Goal: Task Accomplishment & Management: Manage account settings

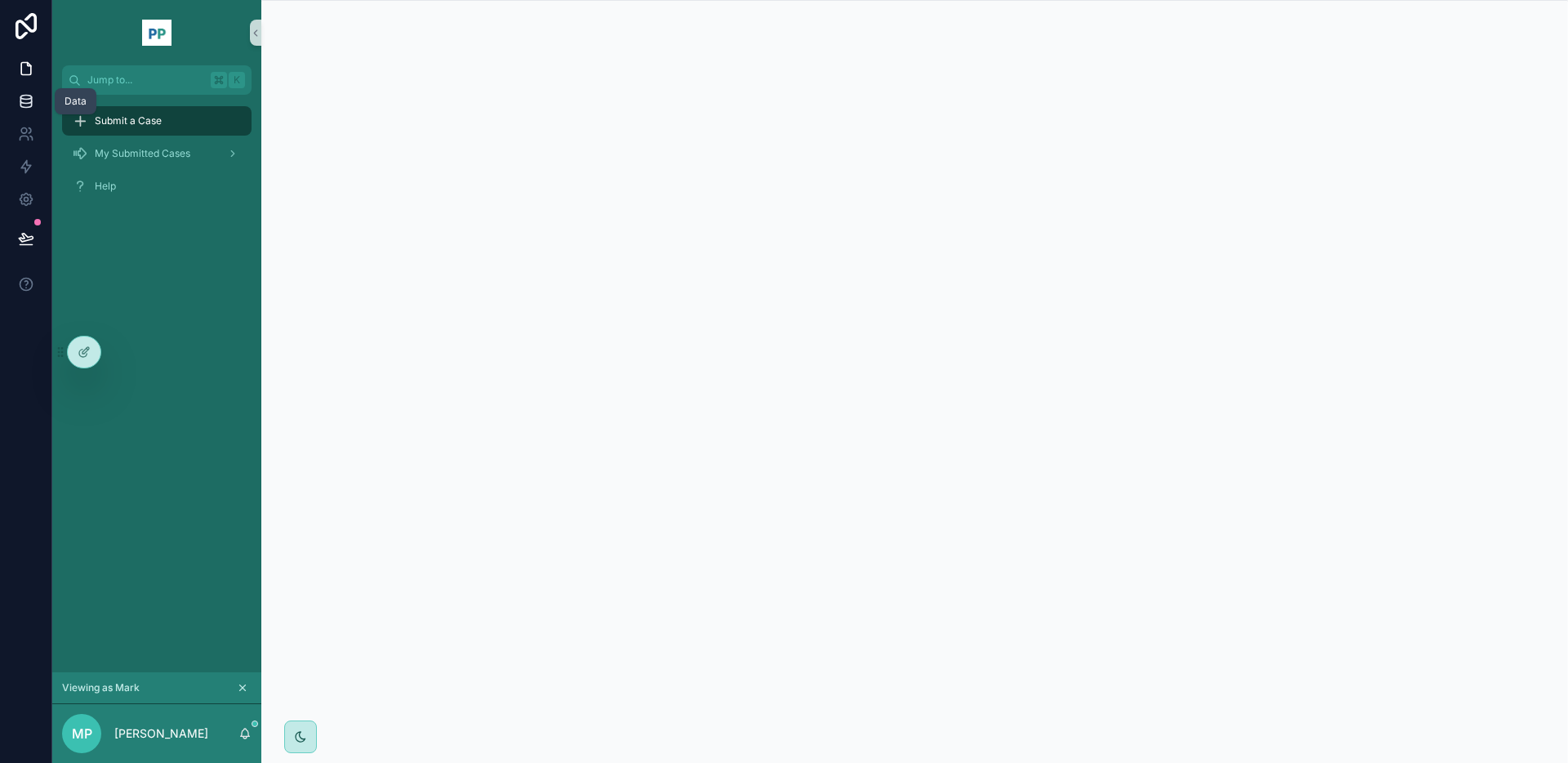
click at [33, 102] on icon at bounding box center [26, 102] width 17 height 17
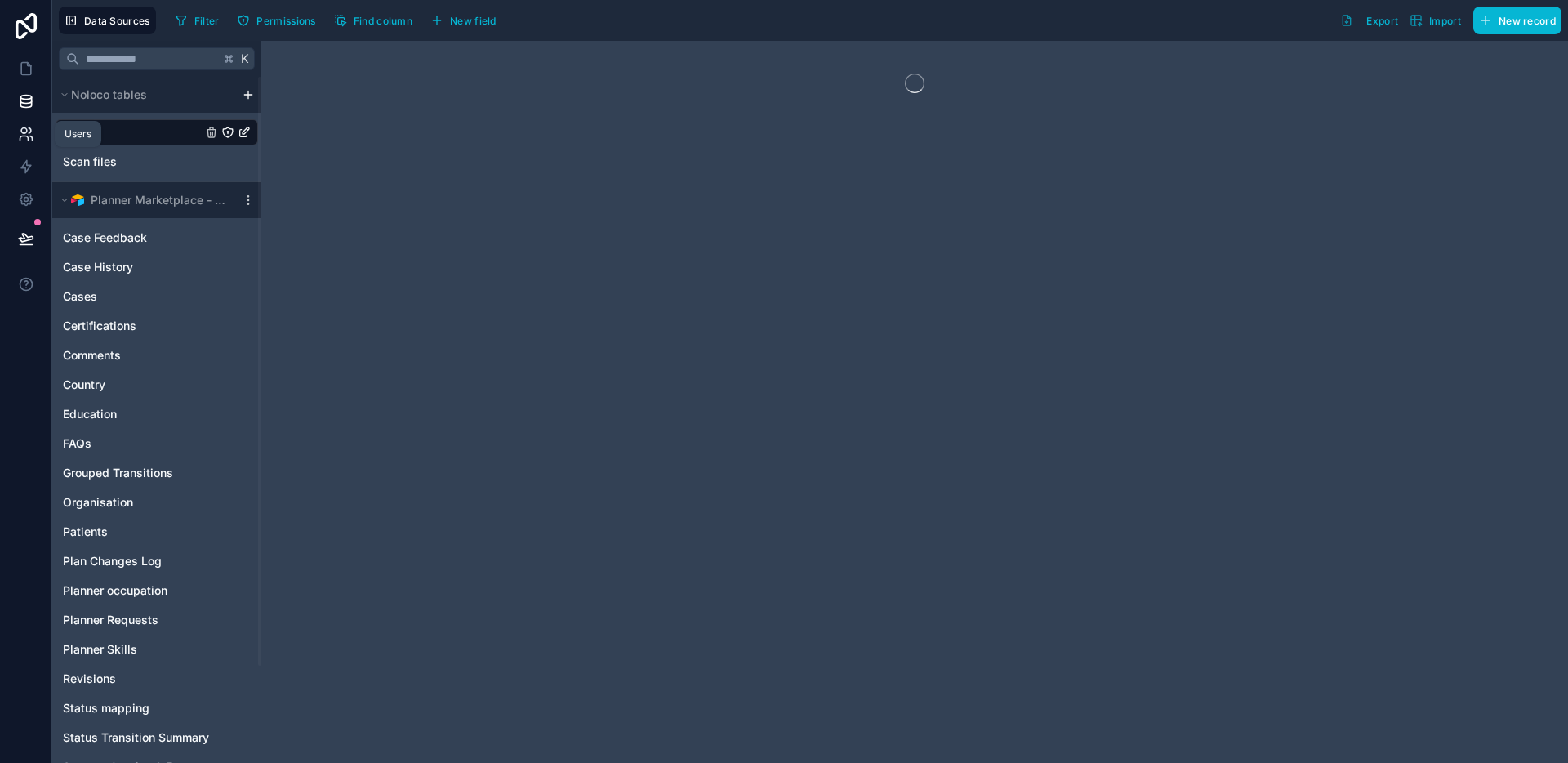
click at [29, 141] on icon at bounding box center [26, 134] width 17 height 17
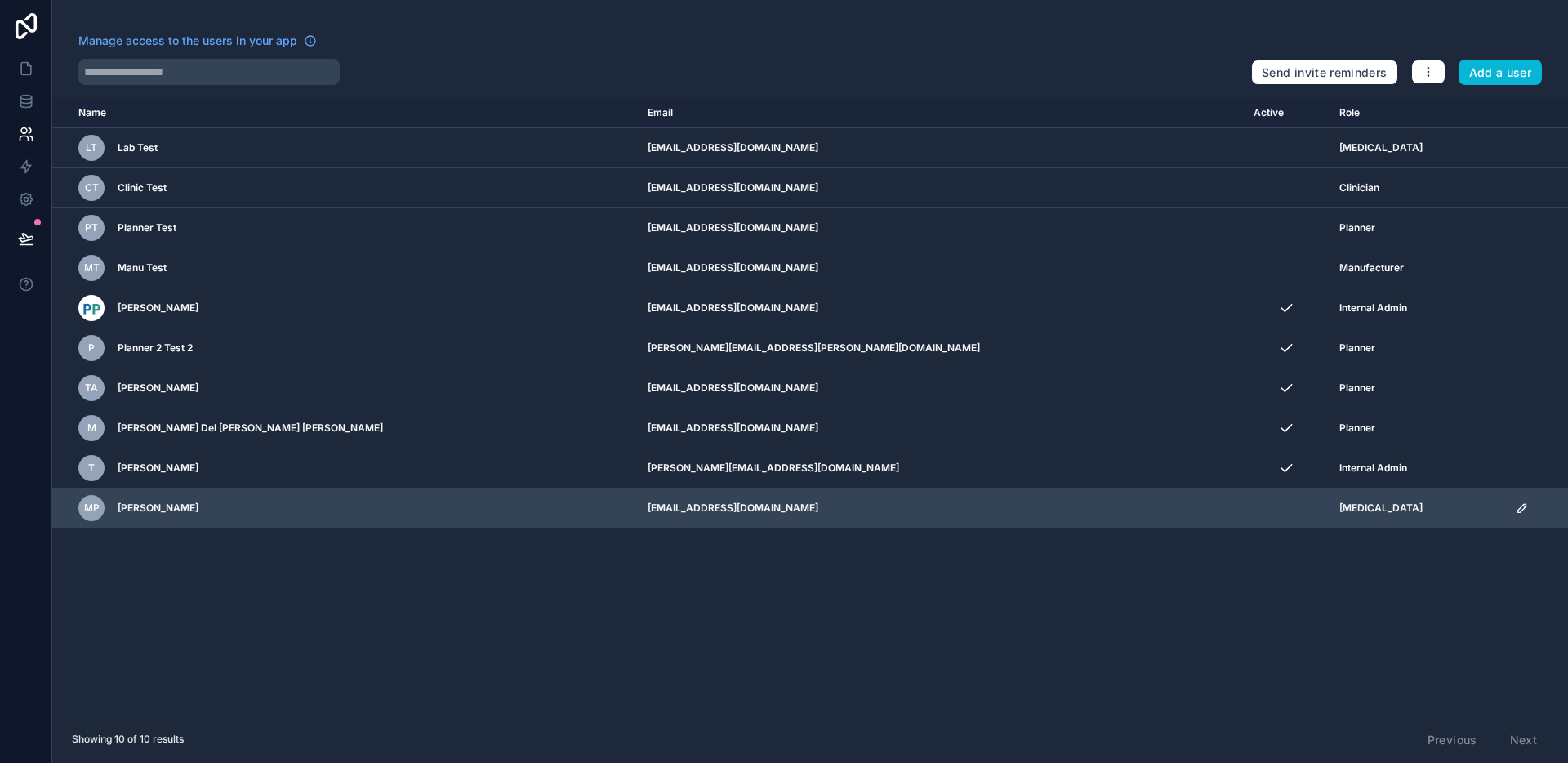
click at [1516, 510] on icon "scrollable content" at bounding box center [1522, 508] width 13 height 13
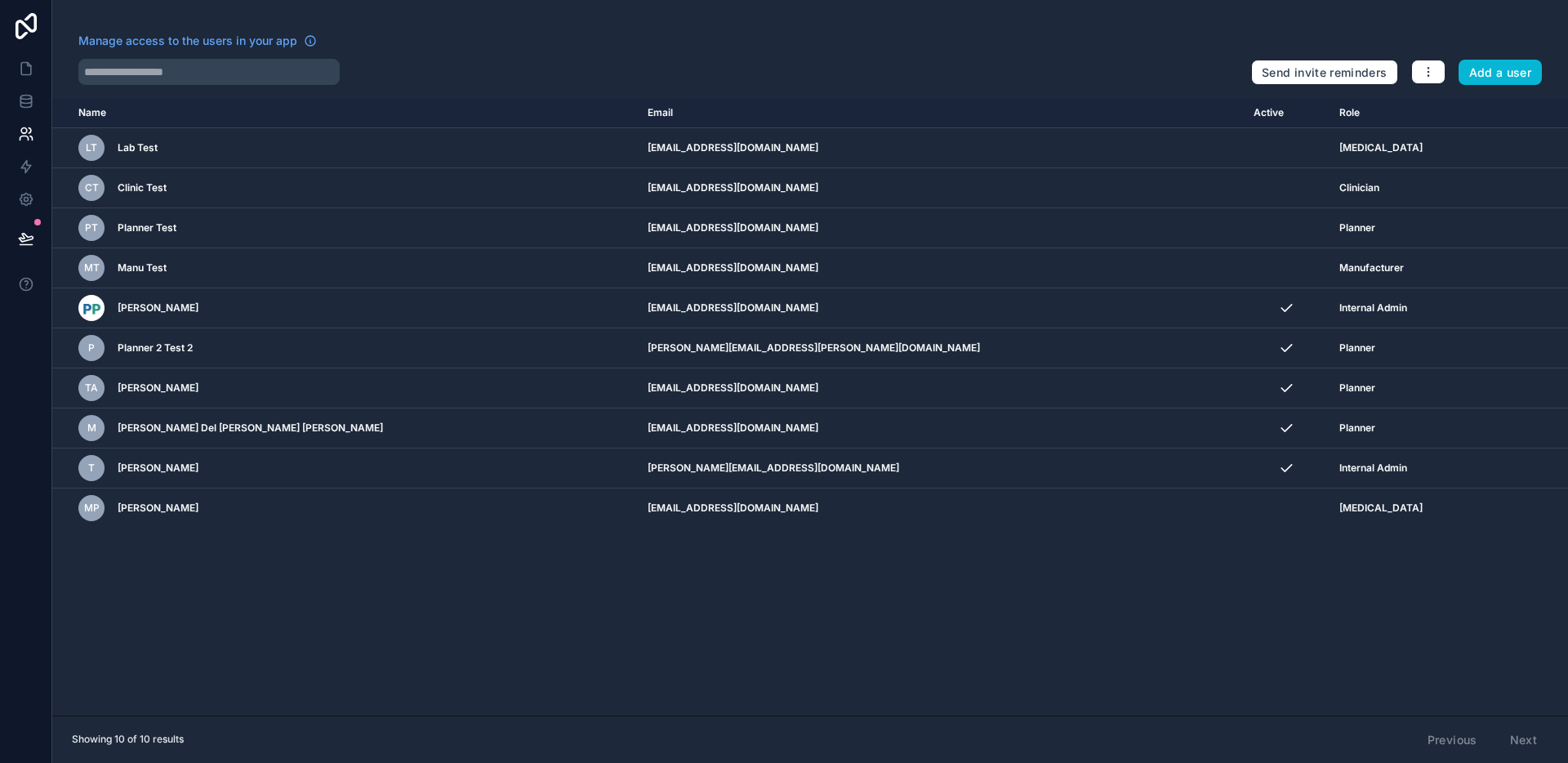
click at [862, 652] on div "Name Email Active Role [DOMAIN_NAME] LT Lab Test [EMAIL_ADDRESS][DOMAIN_NAME] […" at bounding box center [810, 407] width 1516 height 618
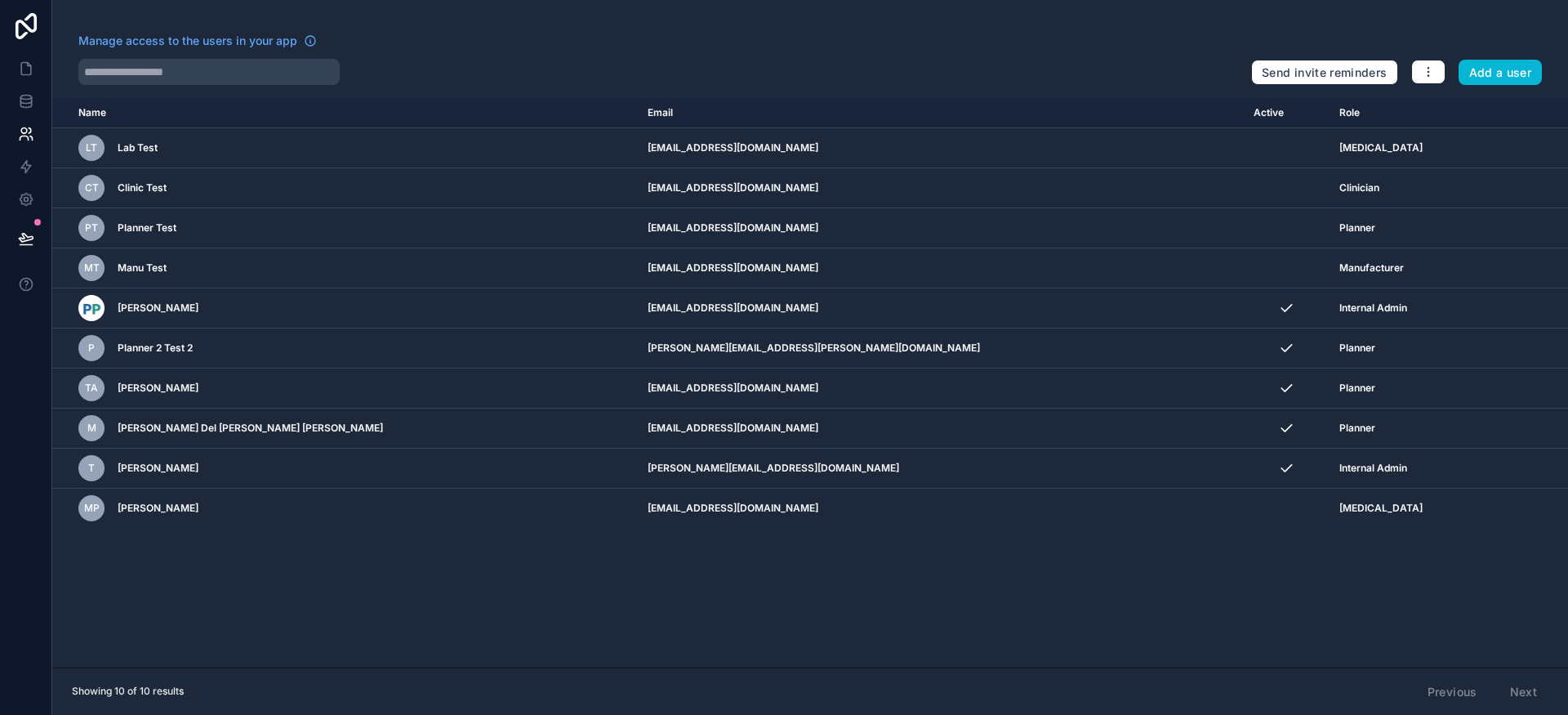
click at [624, 50] on div "Manage access to the users in your app" at bounding box center [658, 46] width 1160 height 26
